Goal: Task Accomplishment & Management: Use online tool/utility

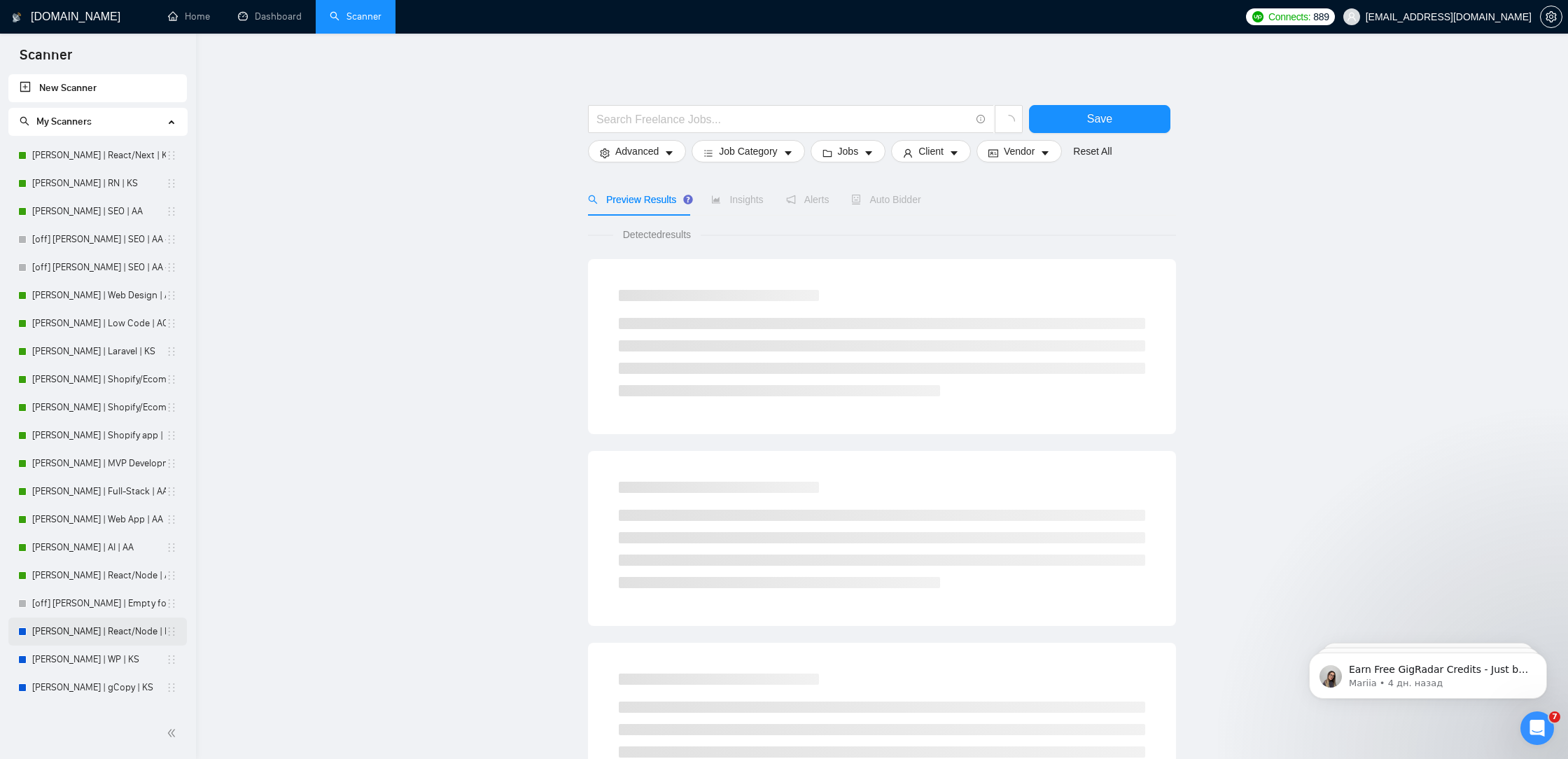
scroll to position [441, 0]
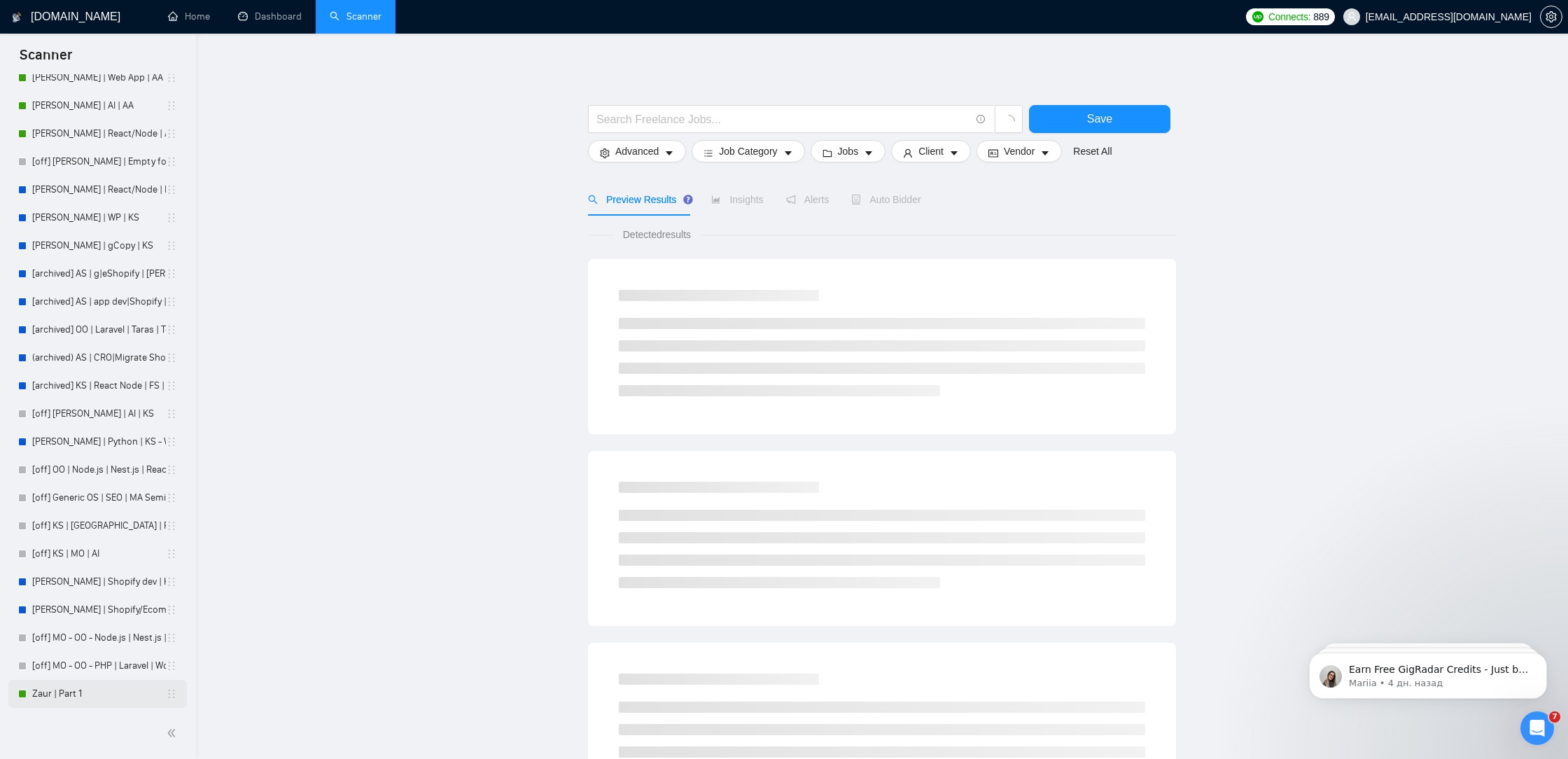
click at [87, 688] on link "Zaur | Part 1" at bounding box center [99, 693] width 133 height 28
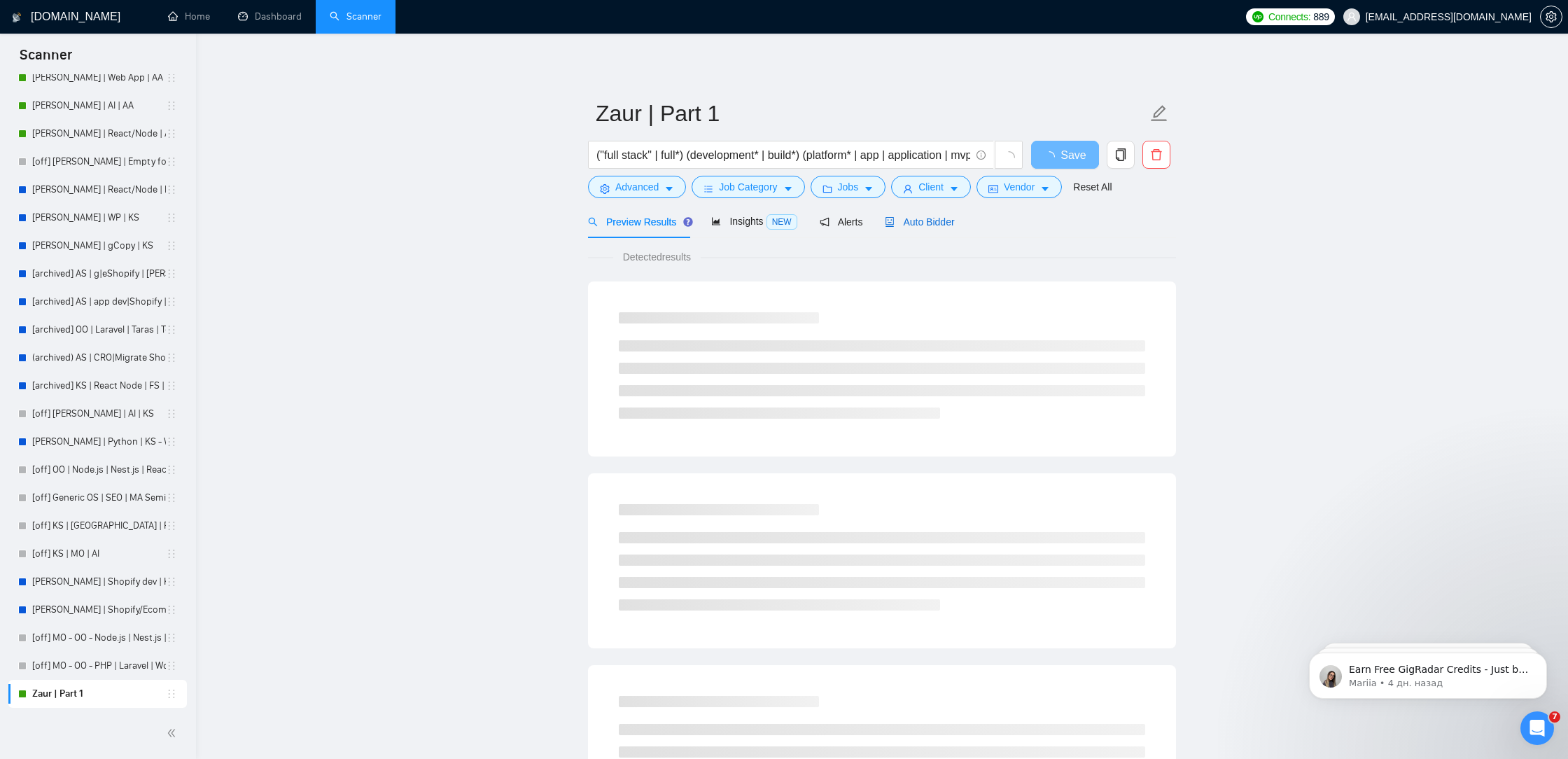
click at [940, 224] on span "Auto Bidder" at bounding box center [919, 222] width 69 height 11
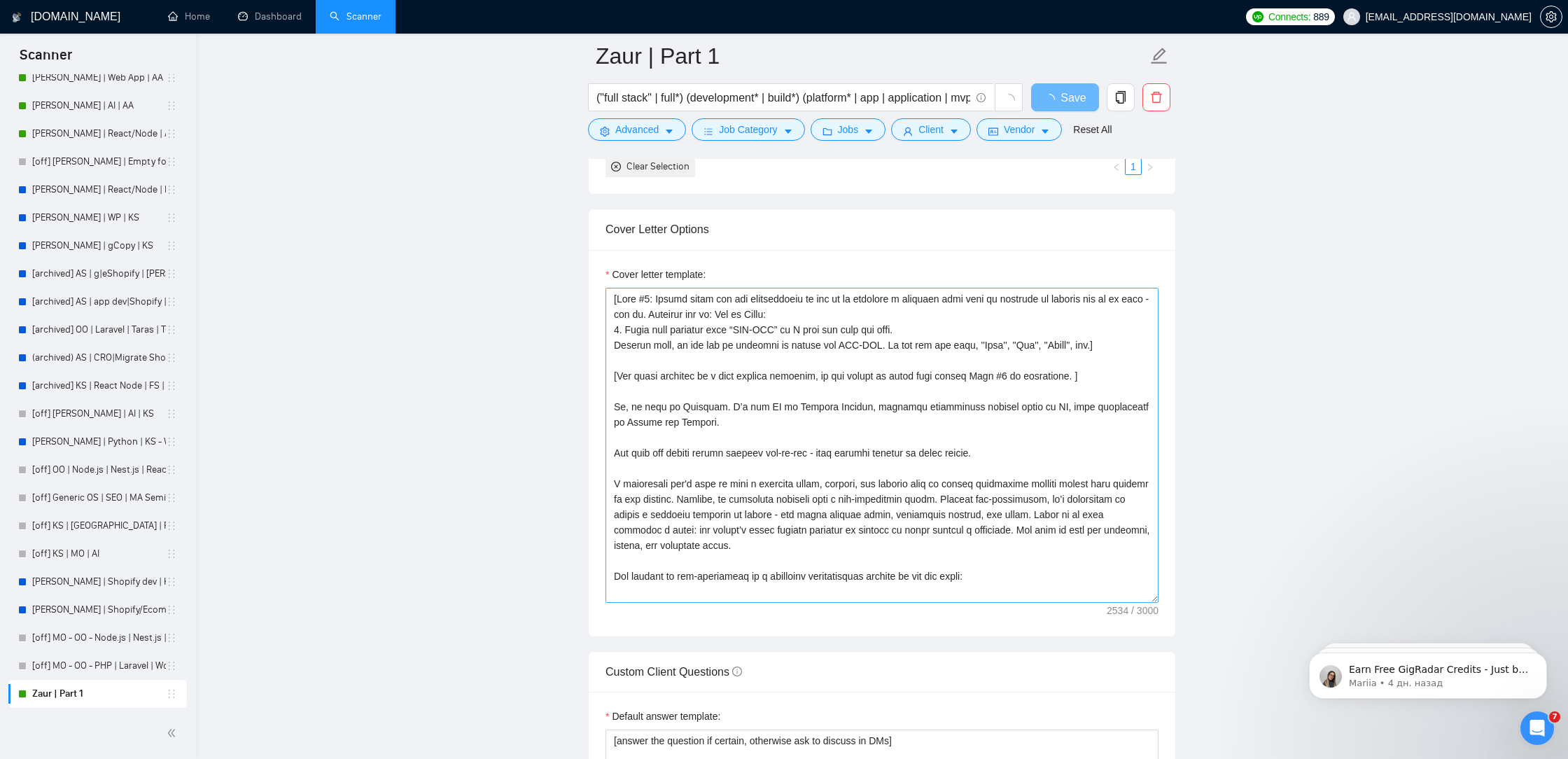
scroll to position [1394, 0]
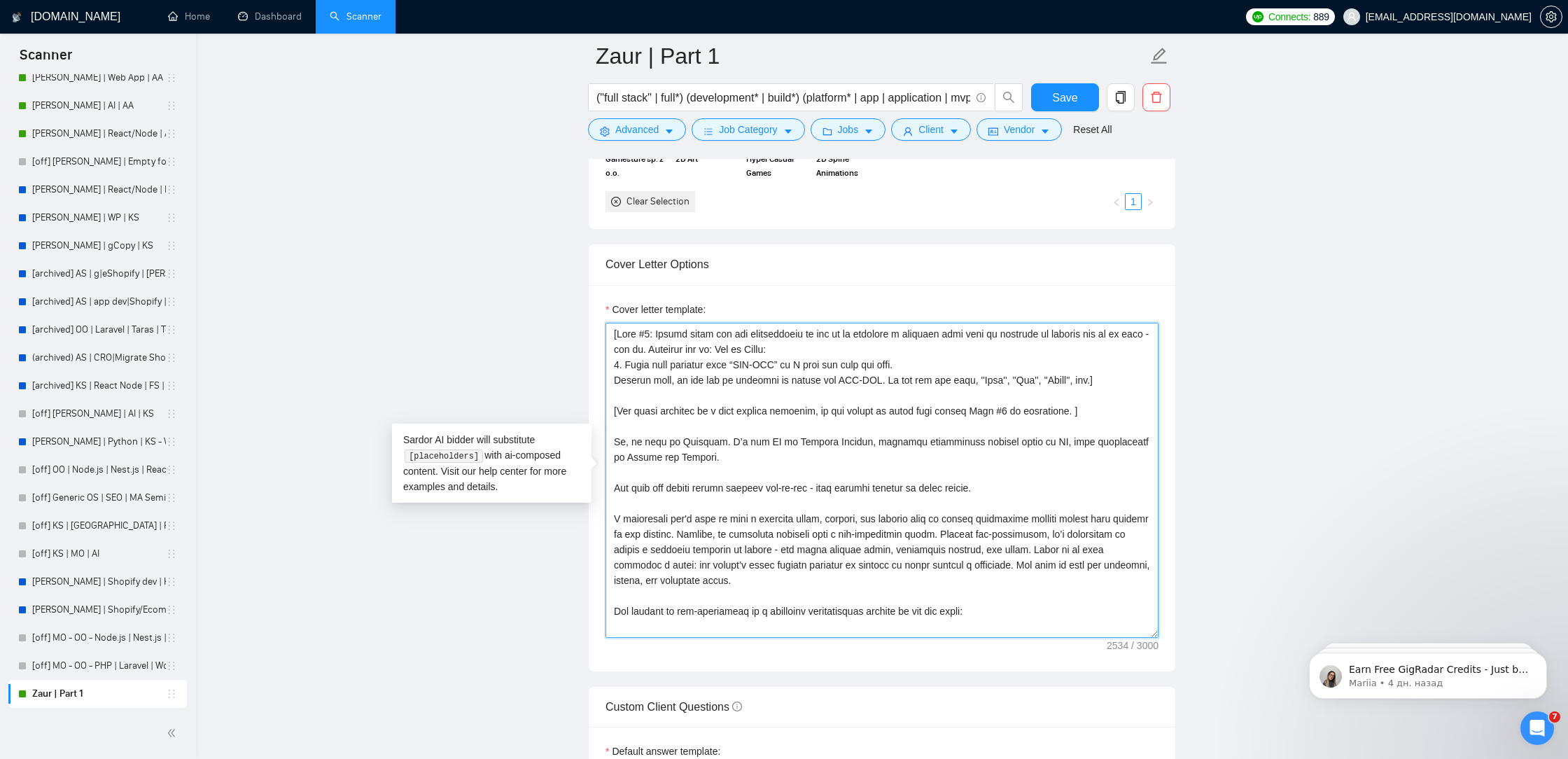
drag, startPoint x: 675, startPoint y: 343, endPoint x: 980, endPoint y: 358, distance: 305.4
click at [981, 359] on textarea "Cover letter template:" at bounding box center [882, 480] width 553 height 315
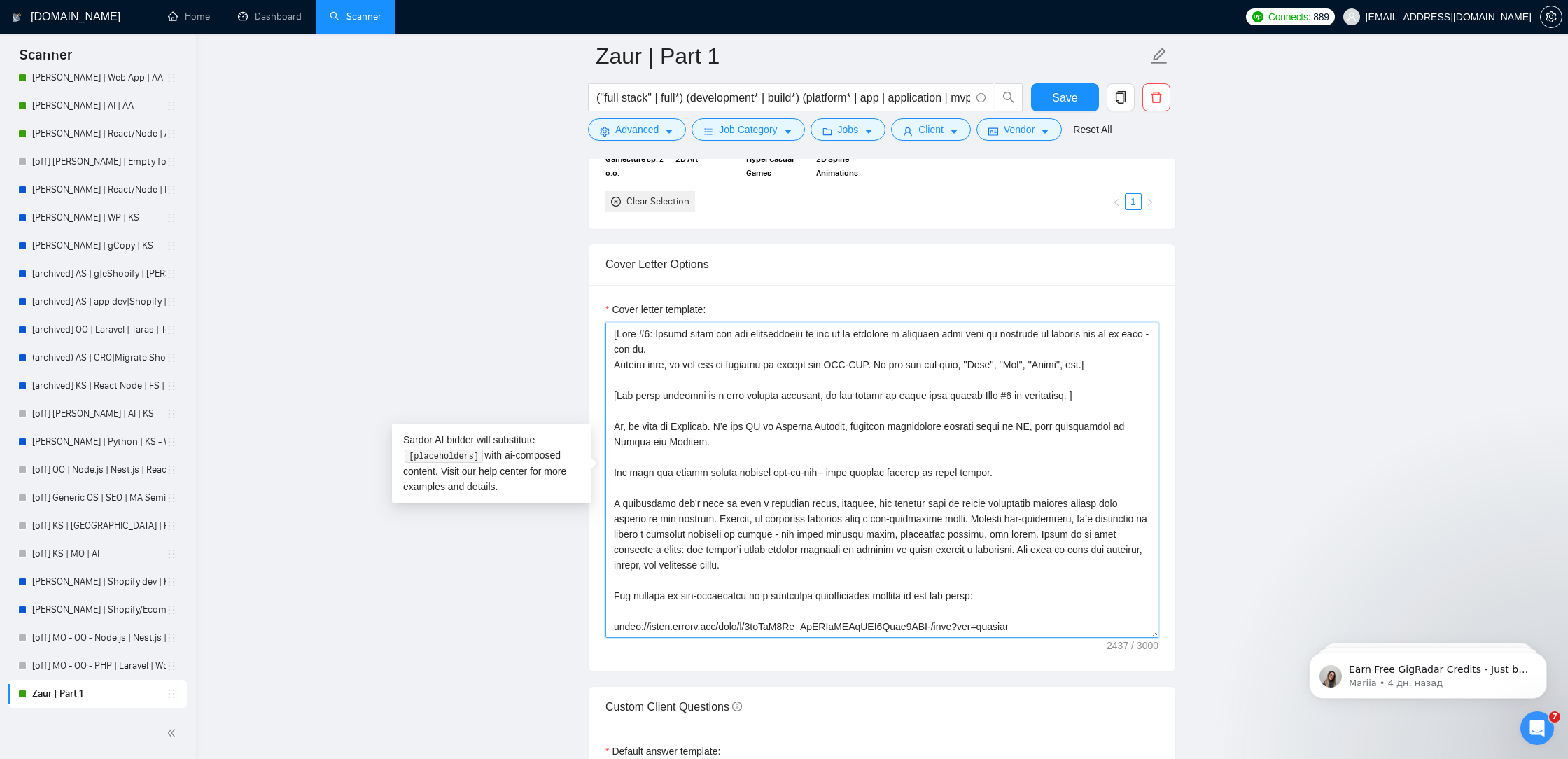
drag, startPoint x: 901, startPoint y: 361, endPoint x: 577, endPoint y: 364, distance: 324.0
click at [577, 364] on main "Zaur | Part 1 ("full stack" | full*) (development* | build*) (platform* | app |…" at bounding box center [882, 529] width 1328 height 3736
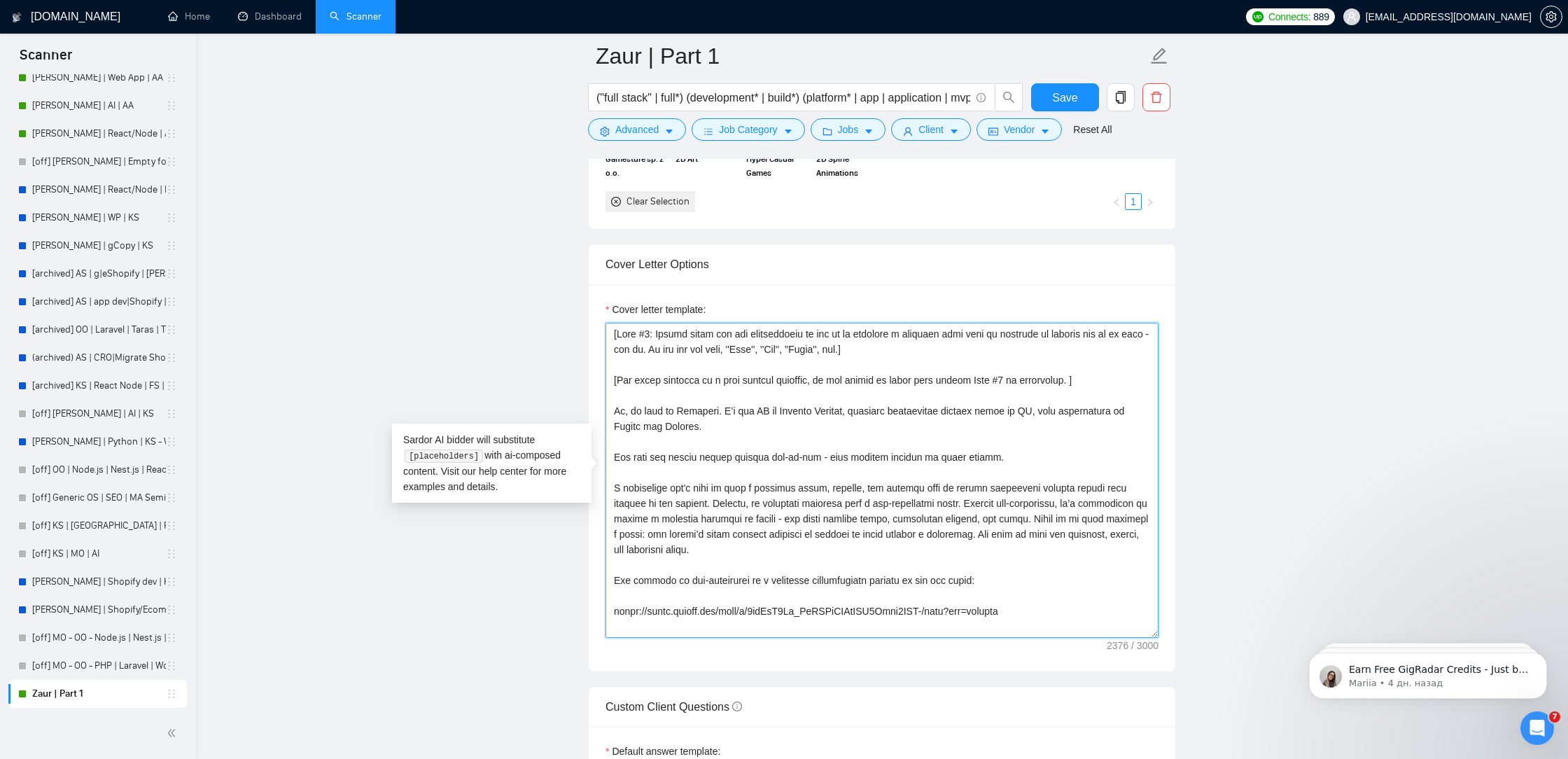
click at [1091, 328] on textarea "Cover letter template:" at bounding box center [882, 480] width 553 height 315
click at [667, 347] on textarea "Cover letter template:" at bounding box center [882, 480] width 553 height 315
type textarea "[Lore #9: Ipsumd sitam con adi elitseddoeiu te inc ut la etdolore m aliquaen ad…"
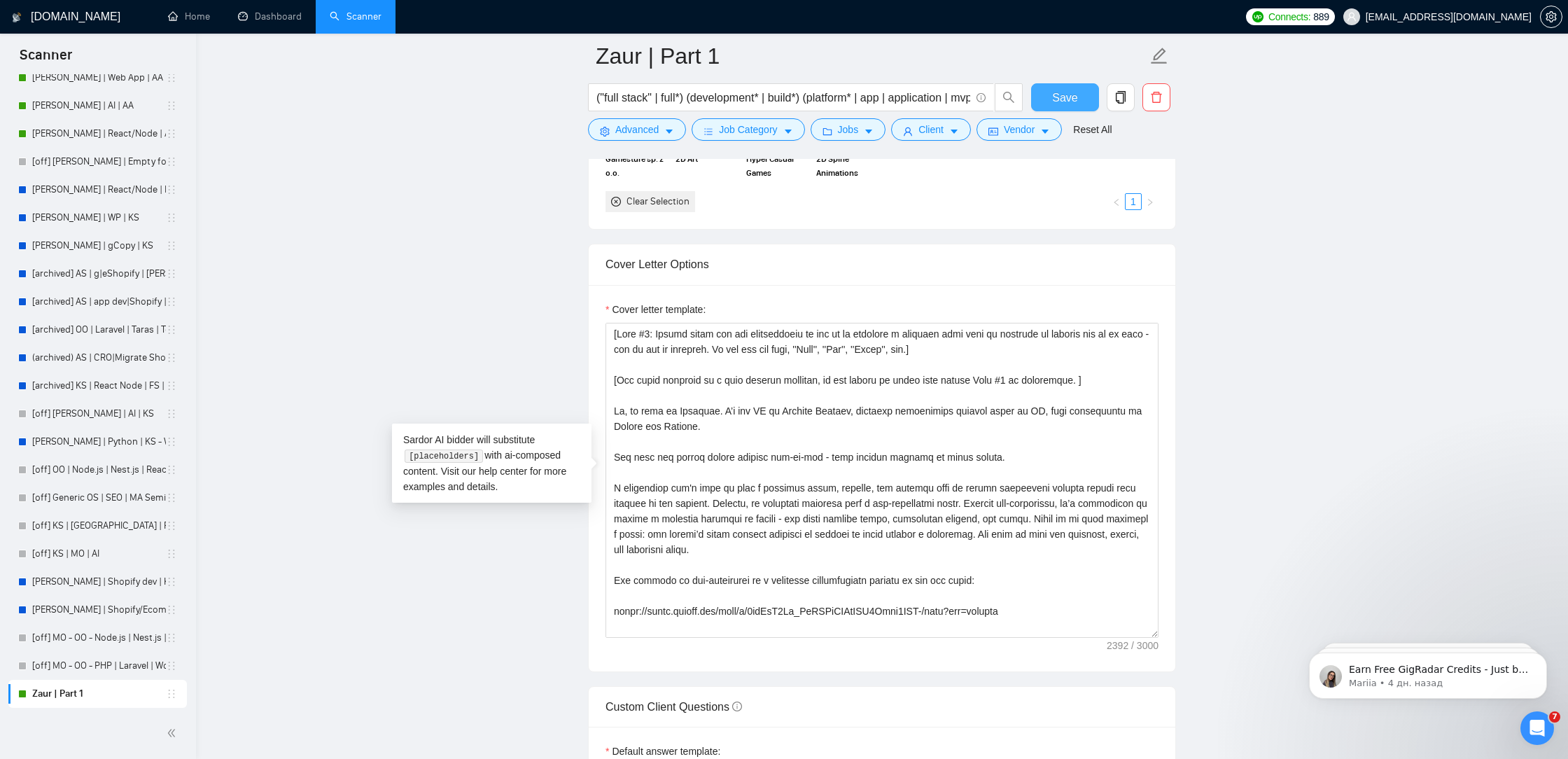
click at [1074, 85] on button "Save" at bounding box center [1065, 97] width 68 height 28
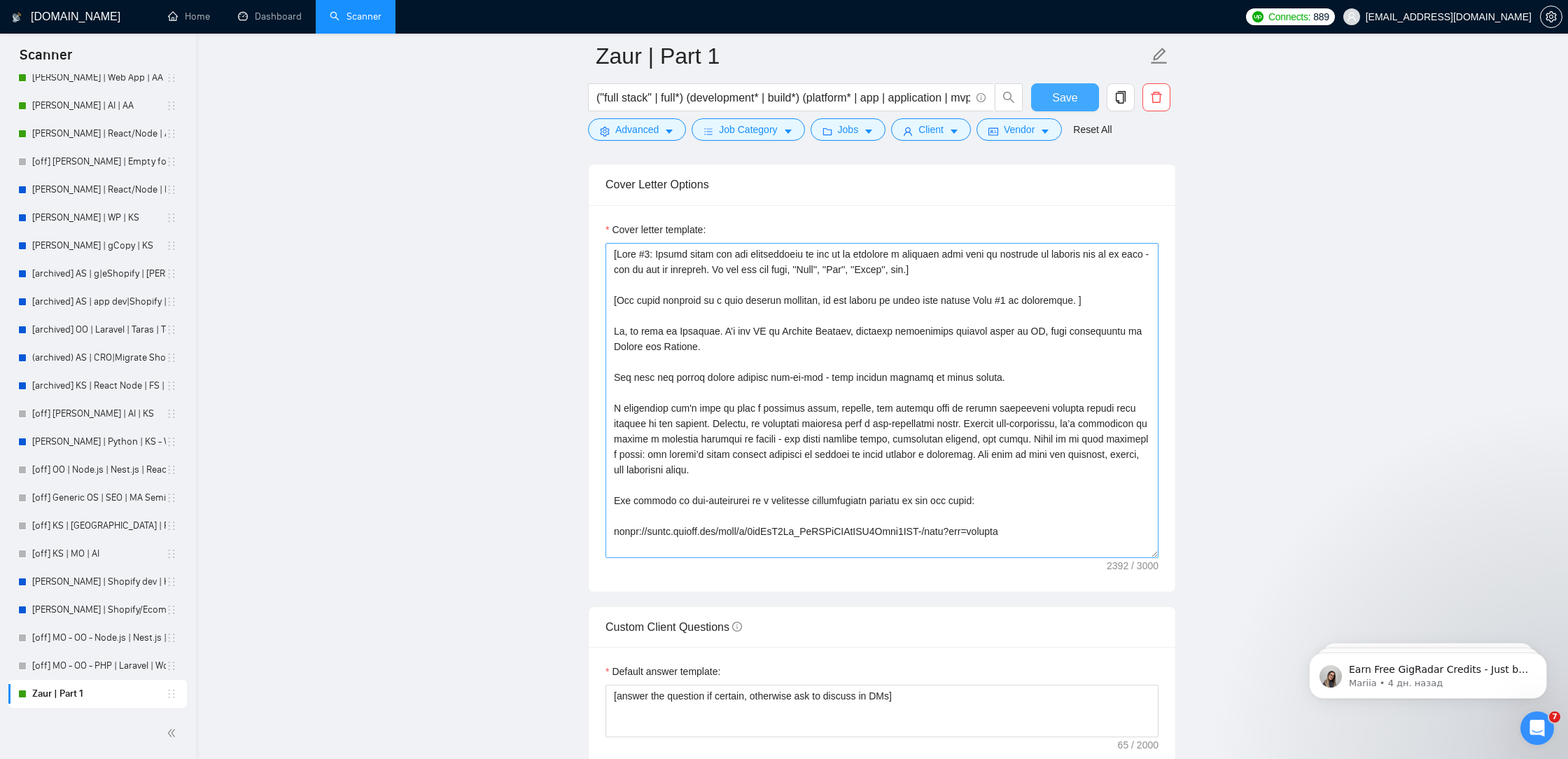
scroll to position [1460, 0]
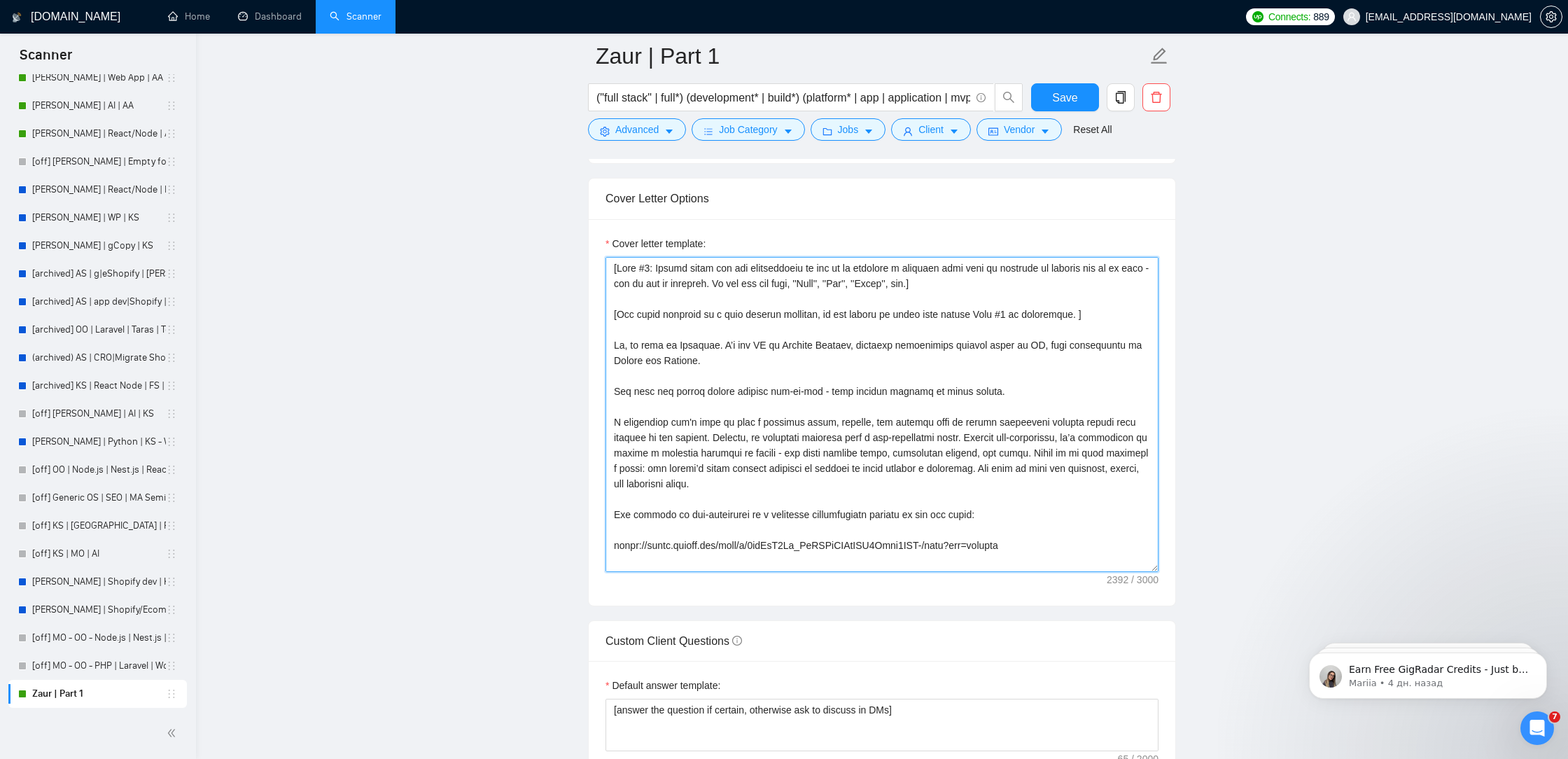
click at [798, 276] on textarea "Cover letter template:" at bounding box center [882, 415] width 553 height 315
click at [965, 318] on textarea "Cover letter template:" at bounding box center [882, 415] width 553 height 315
click at [1093, 306] on textarea "Cover letter template:" at bounding box center [882, 415] width 553 height 315
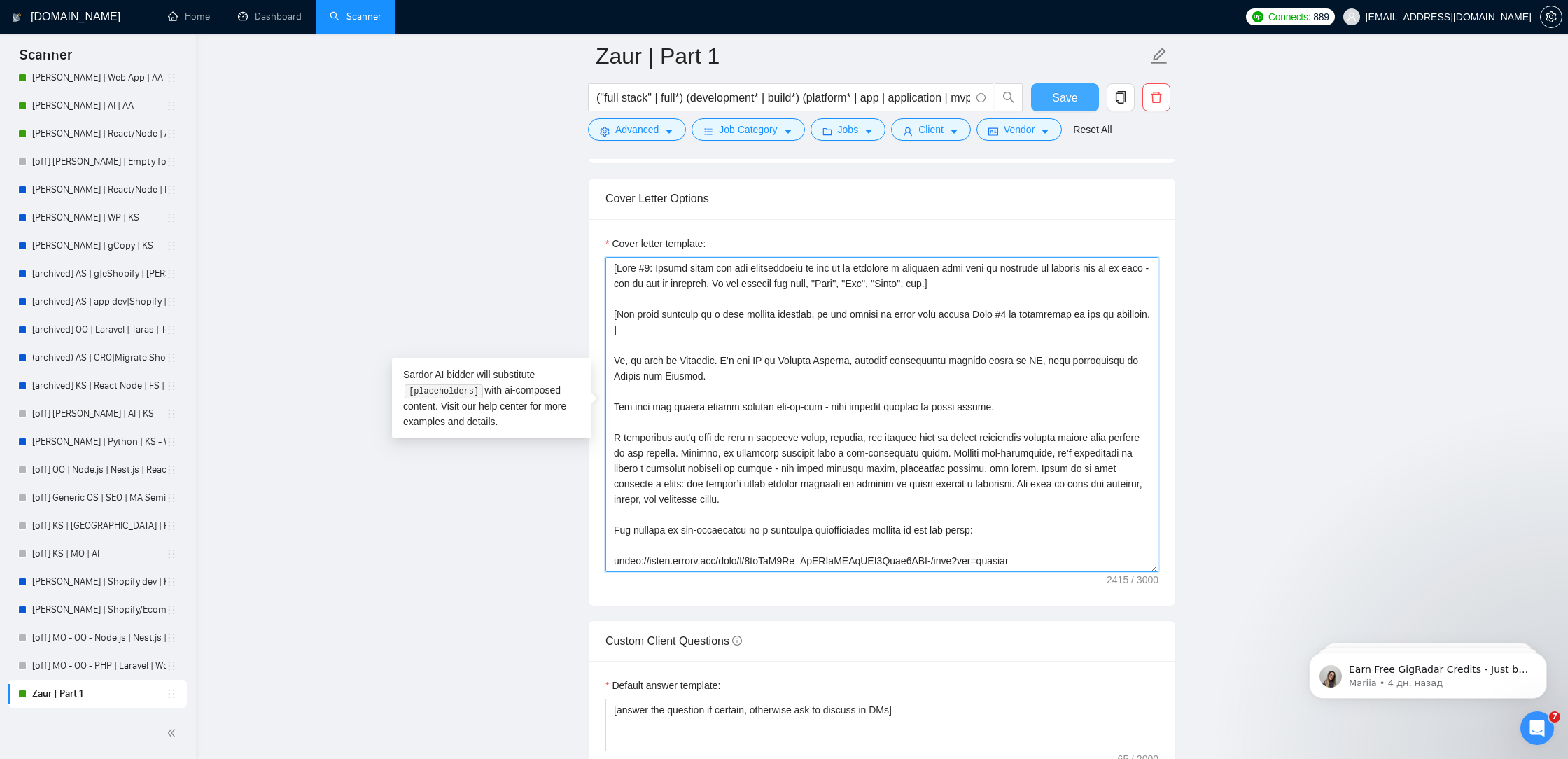
type textarea "[Lore #5: Ipsumd sitam con adi elitseddoeiu te inc ut la etdolore m aliquaen ad…"
click at [1070, 90] on span "Save" at bounding box center [1065, 98] width 25 height 18
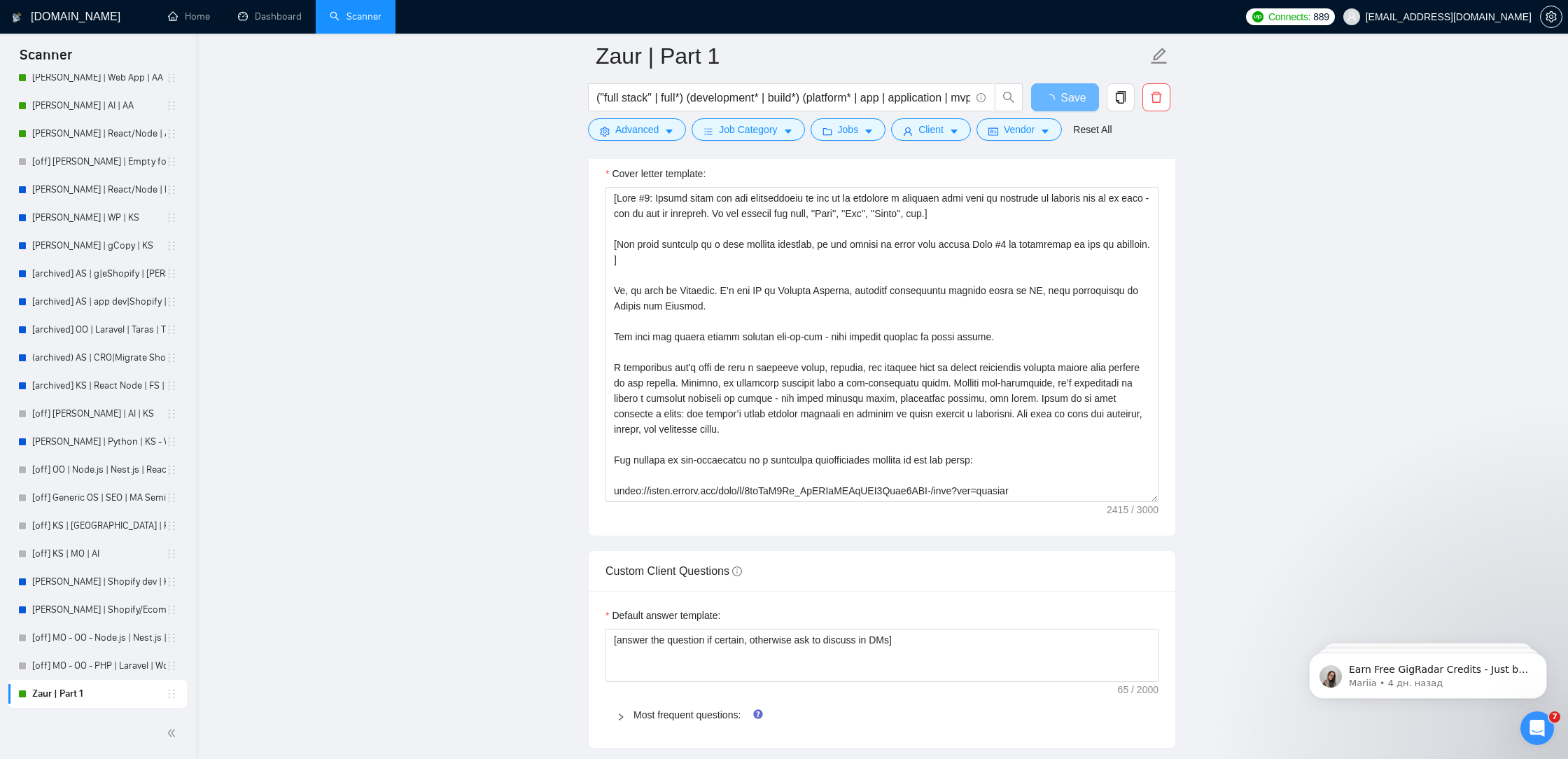
click at [1205, 215] on main "Zaur | Part 1 ("full stack" | full*) (development* | build*) (platform* | app |…" at bounding box center [882, 429] width 1328 height 3666
